Goal: Task Accomplishment & Management: Manage account settings

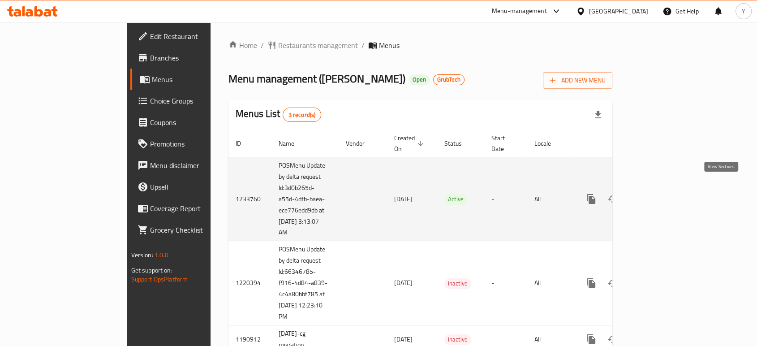
click at [661, 193] on icon "enhanced table" at bounding box center [655, 198] width 11 height 11
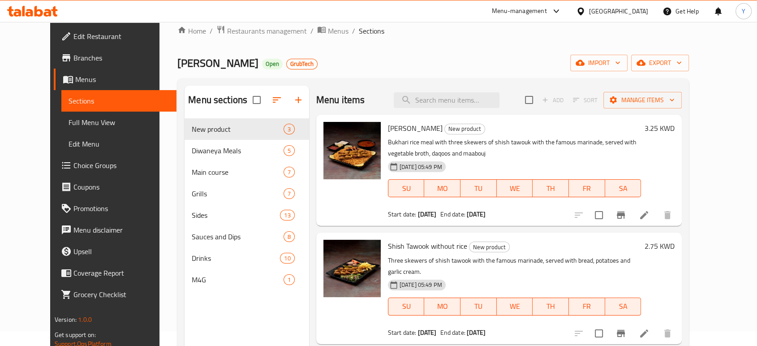
scroll to position [14, 0]
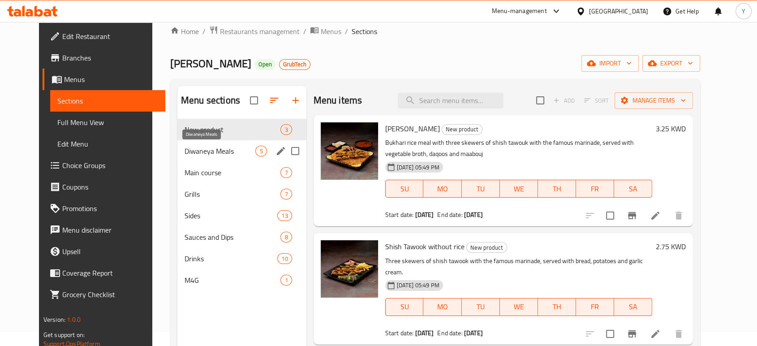
click at [209, 154] on span "Diwaneya Meals" at bounding box center [219, 150] width 71 height 11
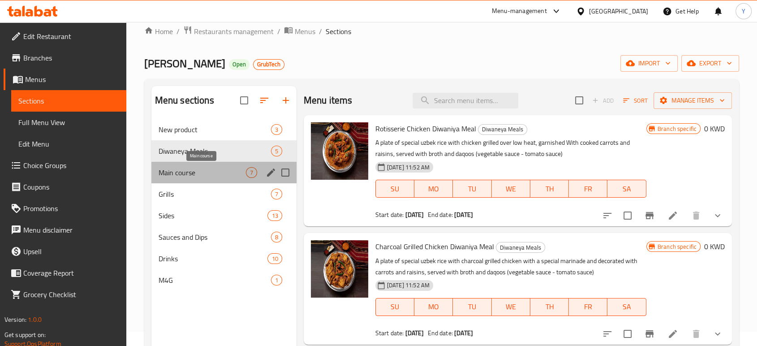
click at [212, 174] on span "Main course" at bounding box center [201, 172] width 87 height 11
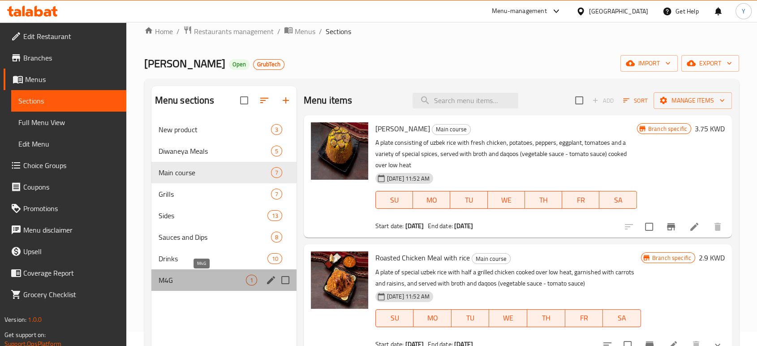
click at [219, 279] on span "M4G" at bounding box center [201, 279] width 87 height 11
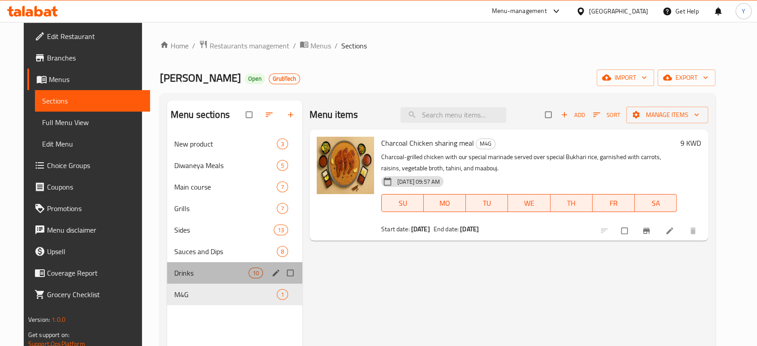
click at [205, 278] on div "Drinks 10" at bounding box center [234, 272] width 135 height 21
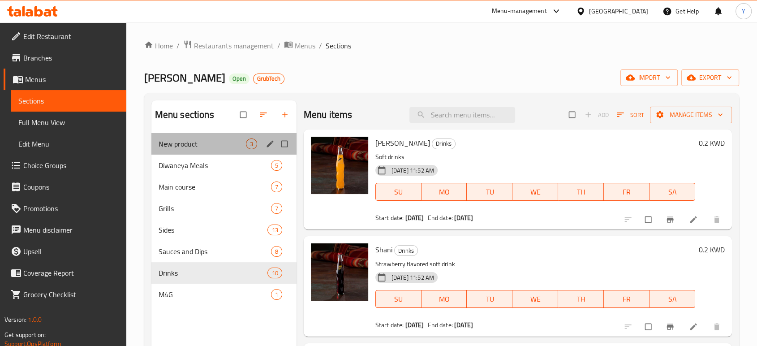
click at [214, 135] on div "New product 3" at bounding box center [223, 143] width 145 height 21
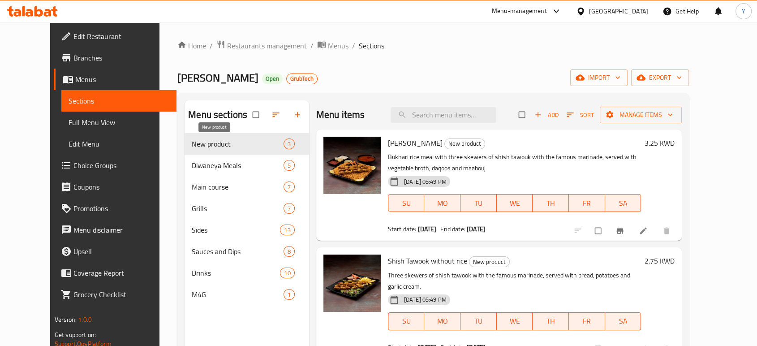
scroll to position [125, 0]
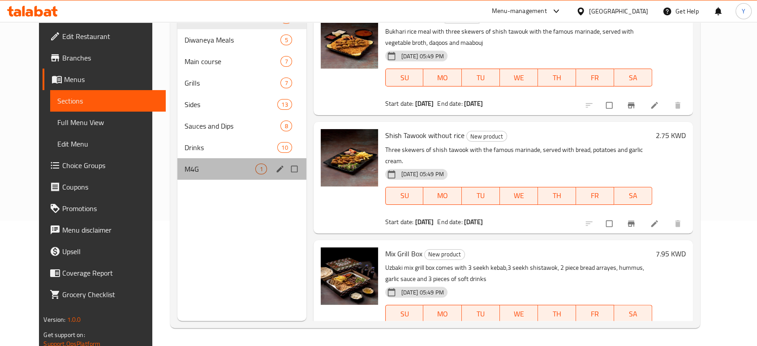
click at [211, 159] on div "M4G 1" at bounding box center [241, 168] width 129 height 21
